Goal: Information Seeking & Learning: Learn about a topic

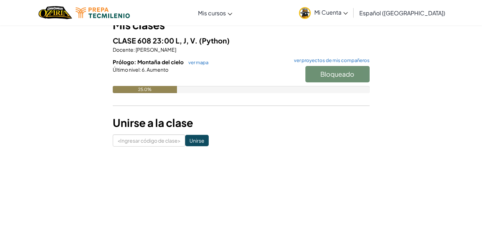
scroll to position [73, 0]
click at [161, 136] on input at bounding box center [149, 141] width 72 height 12
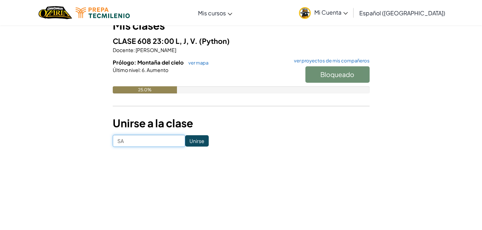
type input "S"
click at [190, 61] on font "ver mapa" at bounding box center [198, 63] width 20 height 6
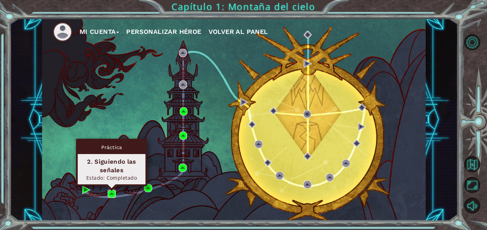
click at [110, 195] on img at bounding box center [112, 194] width 8 height 8
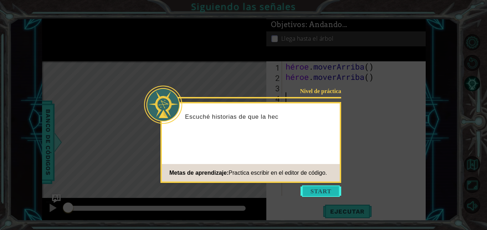
click at [312, 188] on button "Comenzar" at bounding box center [321, 190] width 41 height 11
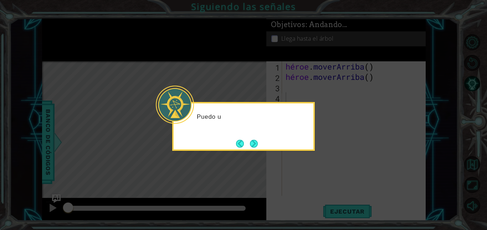
click at [265, 172] on icon at bounding box center [243, 115] width 487 height 230
click at [253, 140] on button "Próximo" at bounding box center [254, 144] width 8 height 8
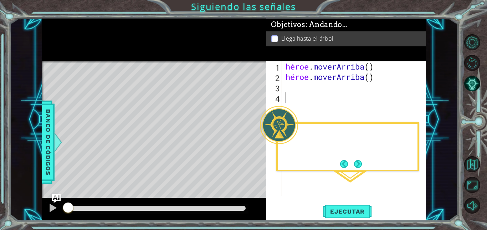
click at [253, 140] on div "Mapa de niveles" at bounding box center [207, 166] width 330 height 210
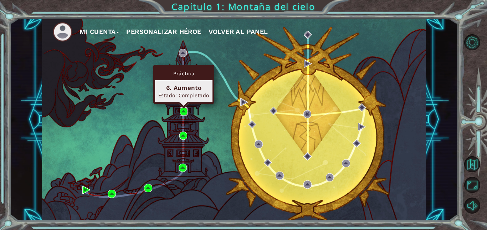
click at [186, 112] on img at bounding box center [184, 111] width 8 height 8
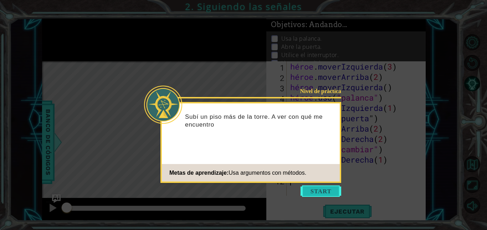
click at [324, 190] on button "Comenzar" at bounding box center [321, 190] width 41 height 11
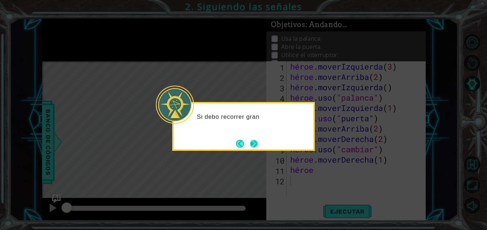
click at [255, 140] on button "Próximo" at bounding box center [254, 144] width 8 height 8
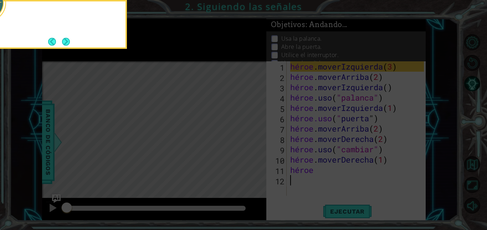
click at [255, 138] on icon at bounding box center [243, 34] width 487 height 391
click at [70, 40] on button "Próximo" at bounding box center [66, 42] width 8 height 8
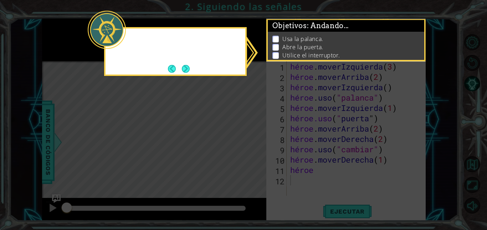
click at [70, 40] on icon at bounding box center [243, 115] width 487 height 230
click at [183, 67] on button "Próximo" at bounding box center [186, 69] width 8 height 8
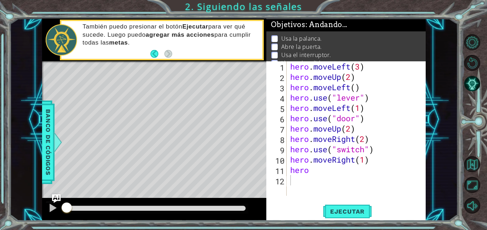
click at [481, 146] on div at bounding box center [476, 124] width 22 height 60
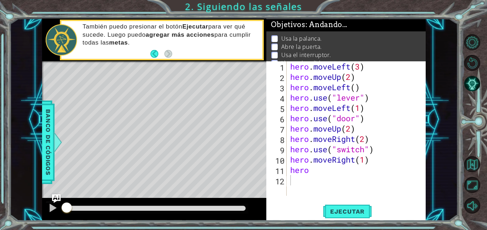
click at [481, 146] on div at bounding box center [476, 124] width 22 height 60
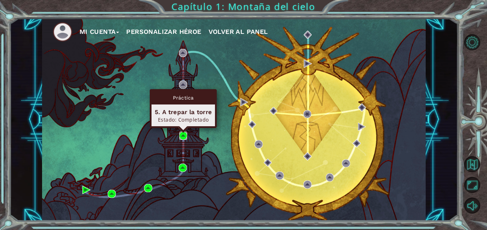
click at [182, 138] on img at bounding box center [183, 136] width 8 height 8
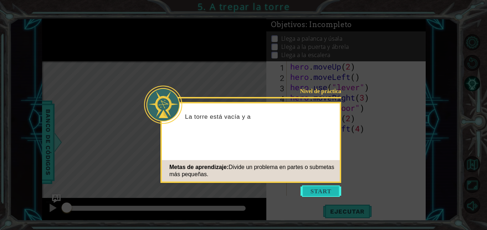
click at [320, 191] on button "Start" at bounding box center [321, 190] width 41 height 11
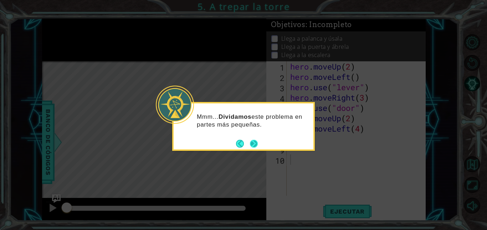
click at [251, 145] on button "Next" at bounding box center [254, 144] width 8 height 8
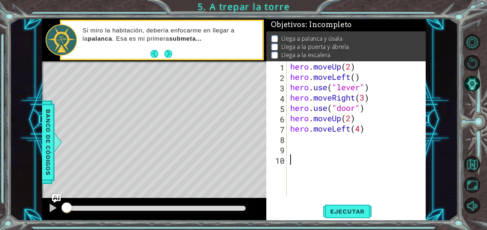
click at [170, 80] on div "Level Map" at bounding box center [207, 166] width 330 height 210
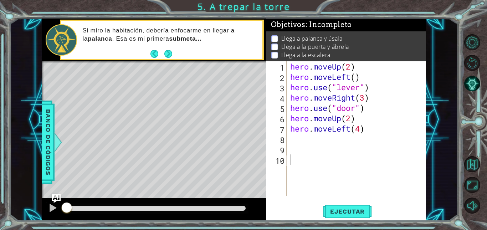
click at [170, 80] on div "Level Map" at bounding box center [207, 166] width 330 height 210
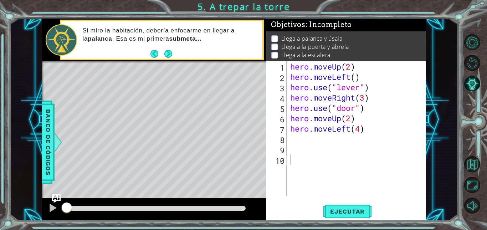
click at [170, 80] on div "Level Map" at bounding box center [207, 166] width 330 height 210
